Goal: Task Accomplishment & Management: Manage account settings

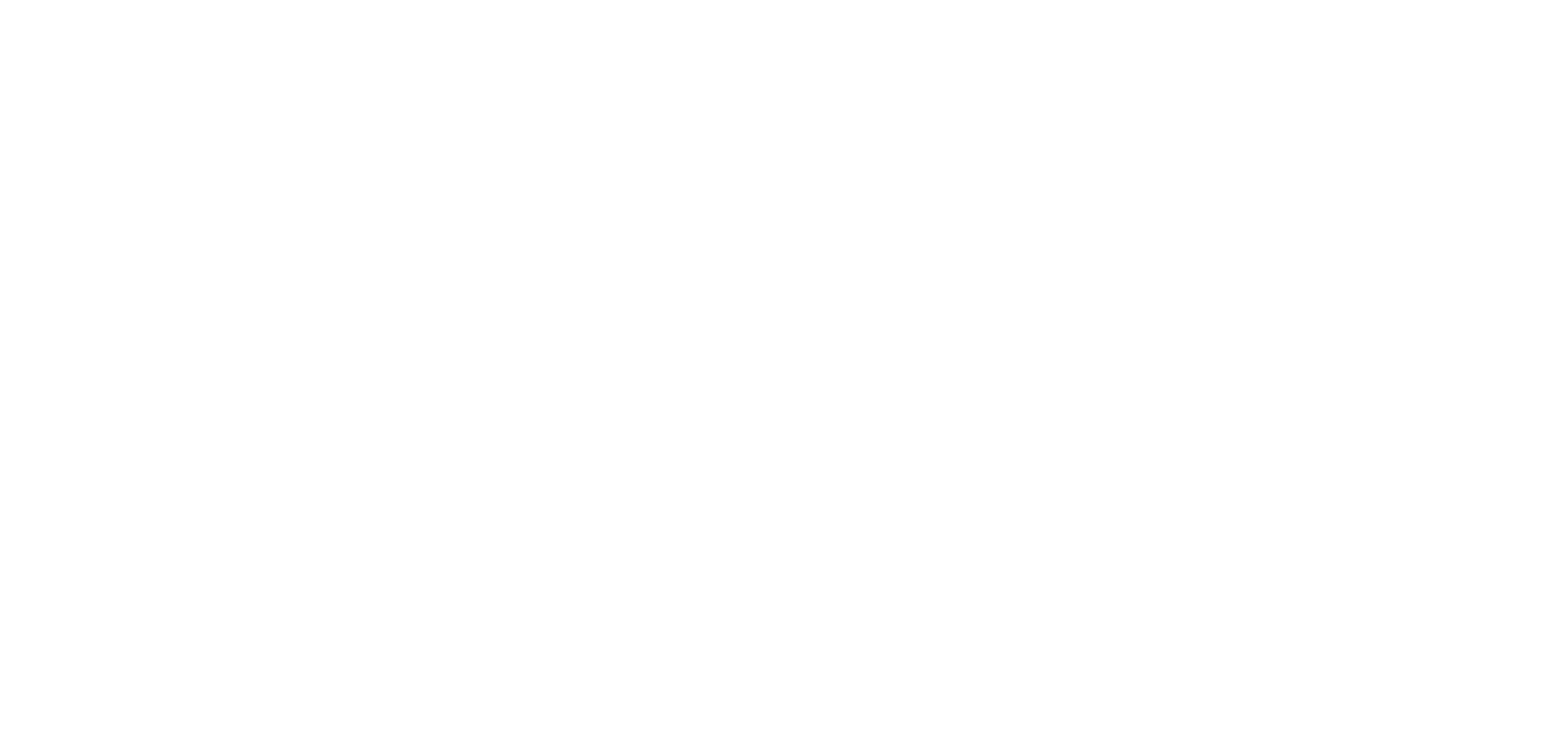
type input "**********"
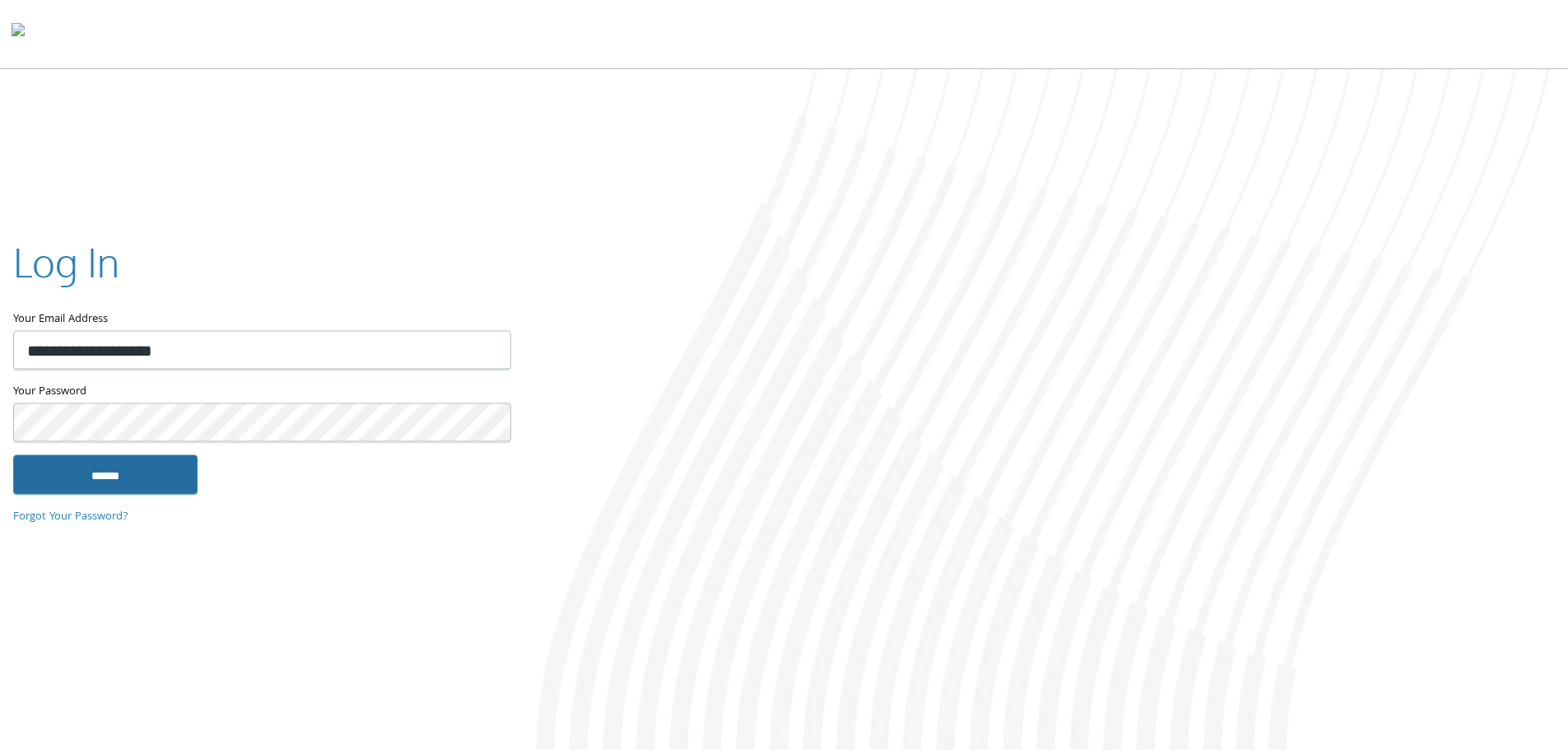
click at [162, 483] on input "******" at bounding box center [105, 475] width 184 height 40
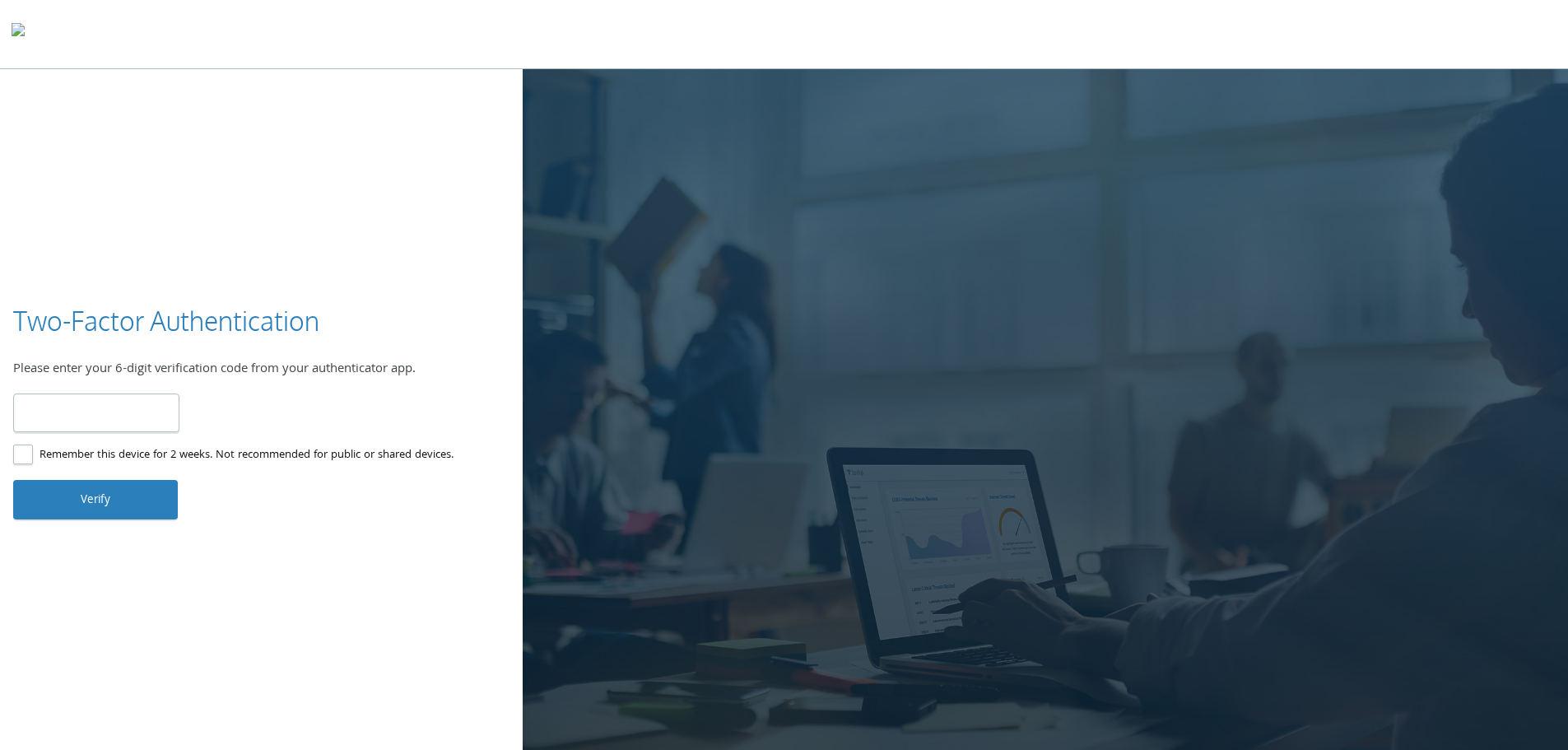
click at [87, 417] on input "number" at bounding box center [96, 412] width 166 height 39
type input "******"
